Goal: Task Accomplishment & Management: Use online tool/utility

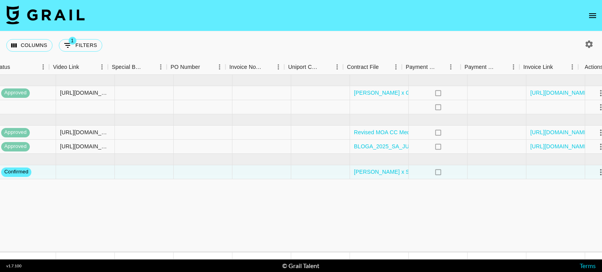
scroll to position [0, 699]
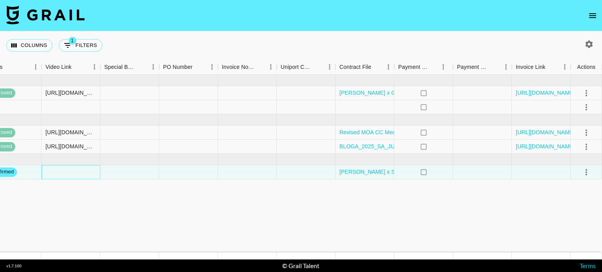
click at [83, 174] on div at bounding box center [71, 172] width 59 height 14
type input "[URL][DOMAIN_NAME]"
click at [583, 177] on button "select merge strategy" at bounding box center [586, 172] width 13 height 13
click at [578, 251] on li "Approve" at bounding box center [576, 245] width 51 height 14
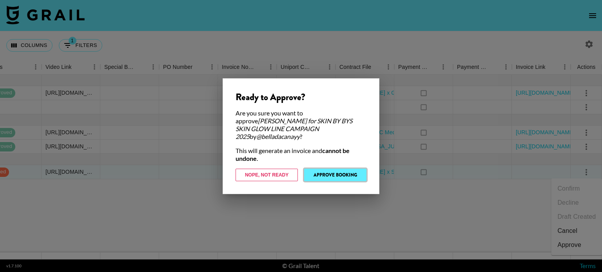
click at [332, 170] on button "Approve Booking" at bounding box center [335, 175] width 62 height 13
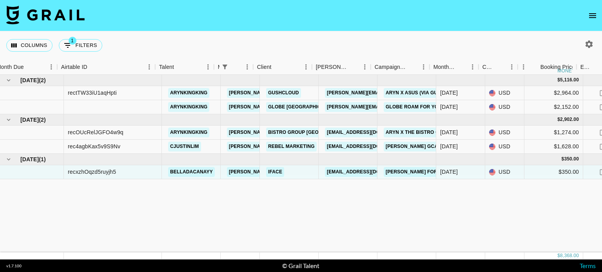
scroll to position [0, 0]
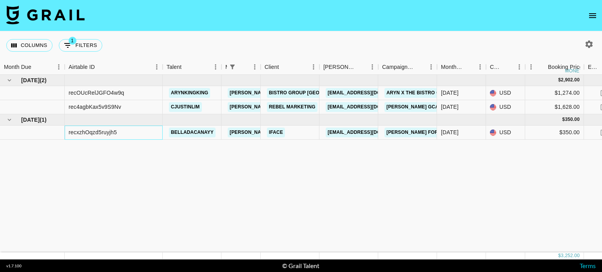
click at [105, 133] on div "recxzhOqzd5ruyjh5" at bounding box center [93, 133] width 48 height 8
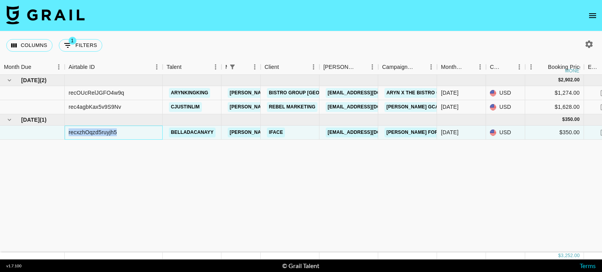
click at [105, 133] on div "recxzhOqzd5ruyjh5" at bounding box center [93, 133] width 48 height 8
copy div "recxzhOqzd5ruyjh5"
